Goal: Task Accomplishment & Management: Use online tool/utility

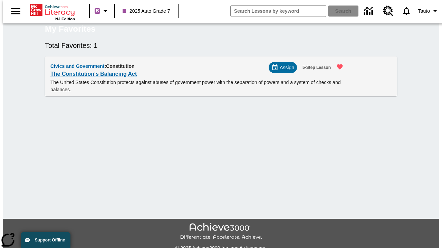
click at [285, 71] on span "Assign" at bounding box center [287, 67] width 14 height 7
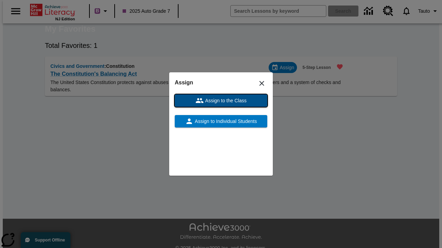
click at [221, 101] on span "Assign to the Class" at bounding box center [225, 100] width 43 height 7
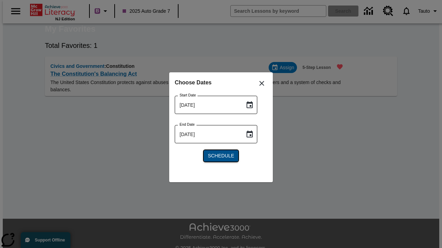
click at [221, 156] on span "Schedule" at bounding box center [221, 156] width 26 height 7
